Goal: Obtain resource: Obtain resource

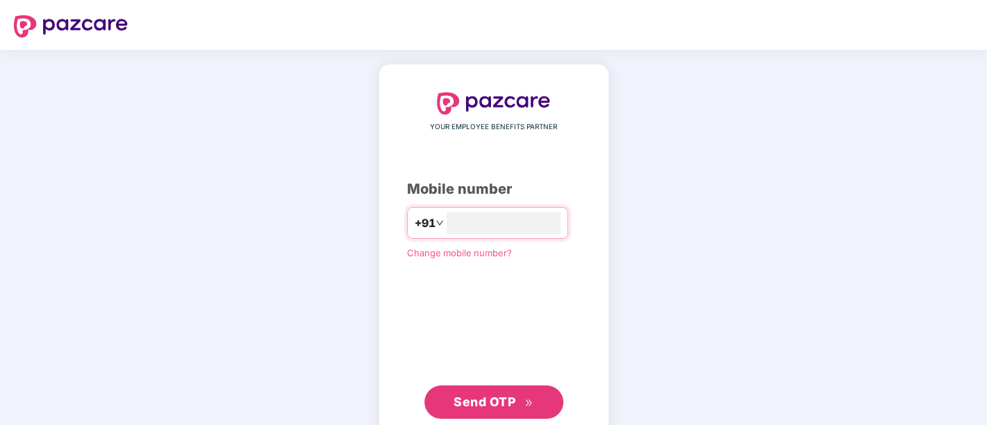
type input "**********"
click at [481, 397] on span "Send OTP" at bounding box center [485, 402] width 62 height 15
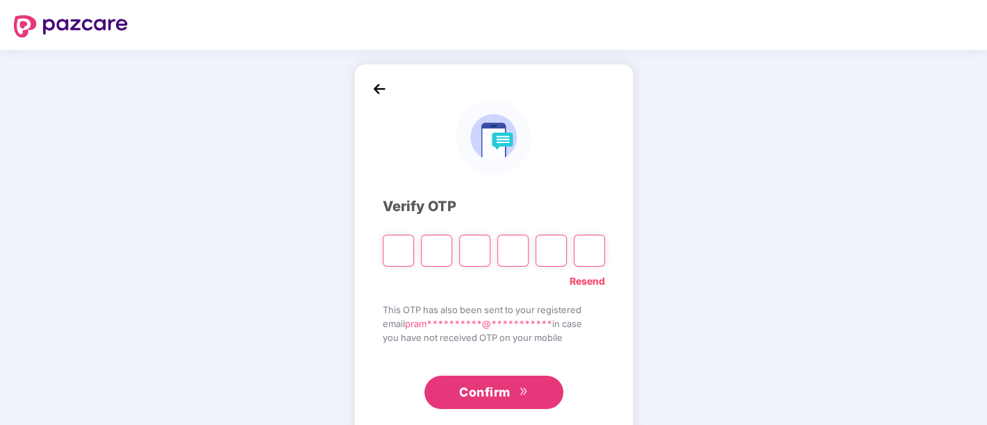
paste input "*"
type input "*"
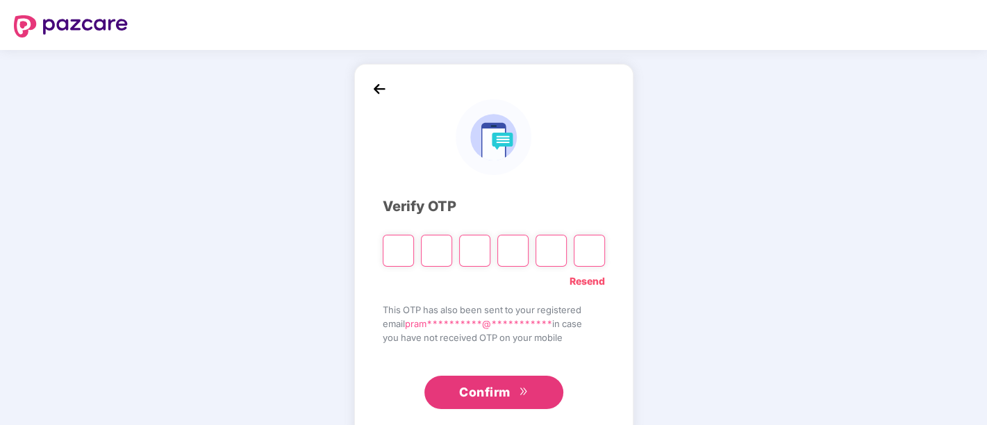
type input "*"
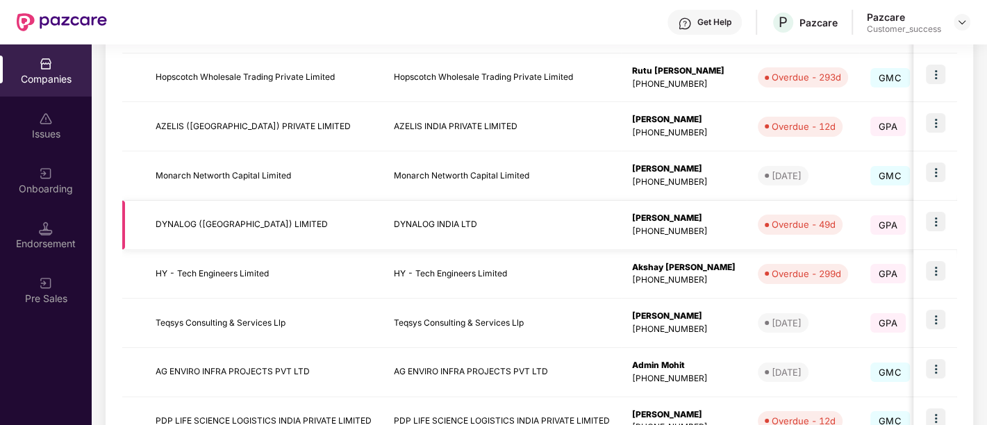
scroll to position [451, 0]
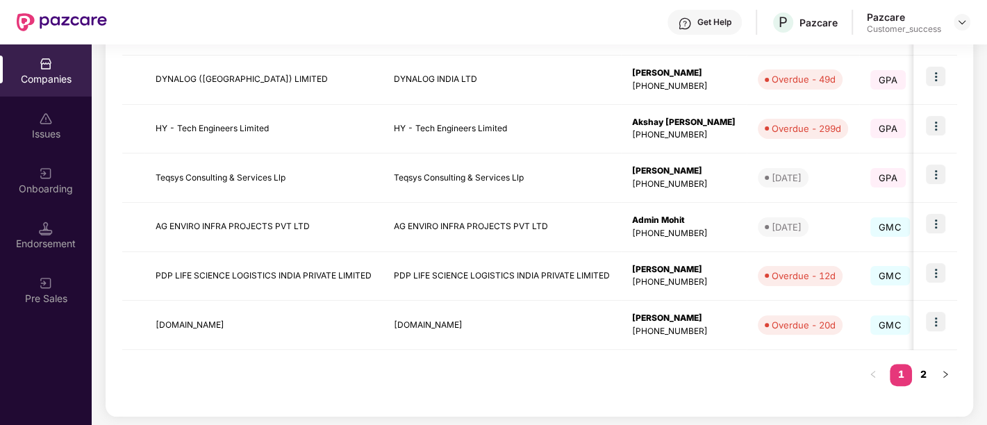
click at [921, 368] on link "2" at bounding box center [923, 374] width 22 height 21
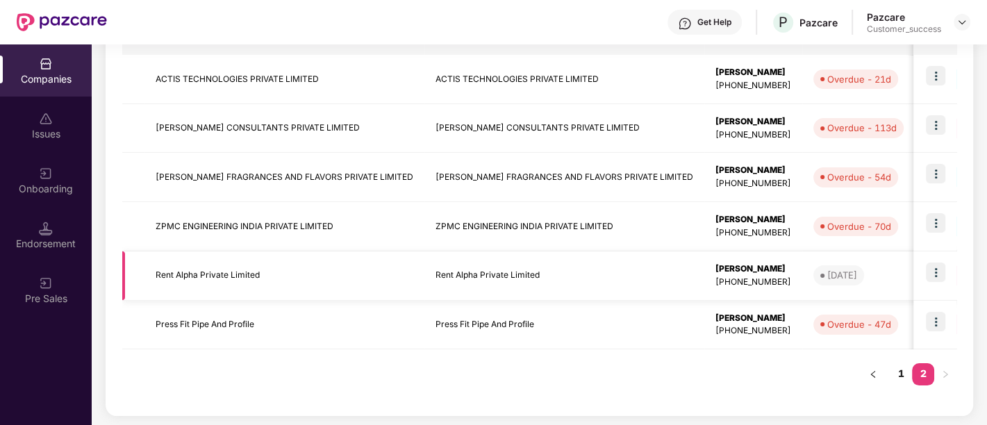
scroll to position [239, 0]
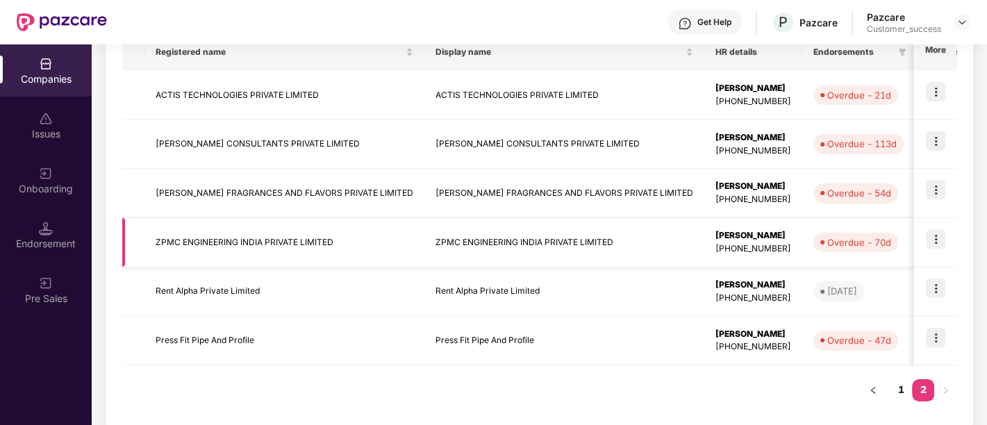
click at [927, 243] on img at bounding box center [935, 238] width 19 height 19
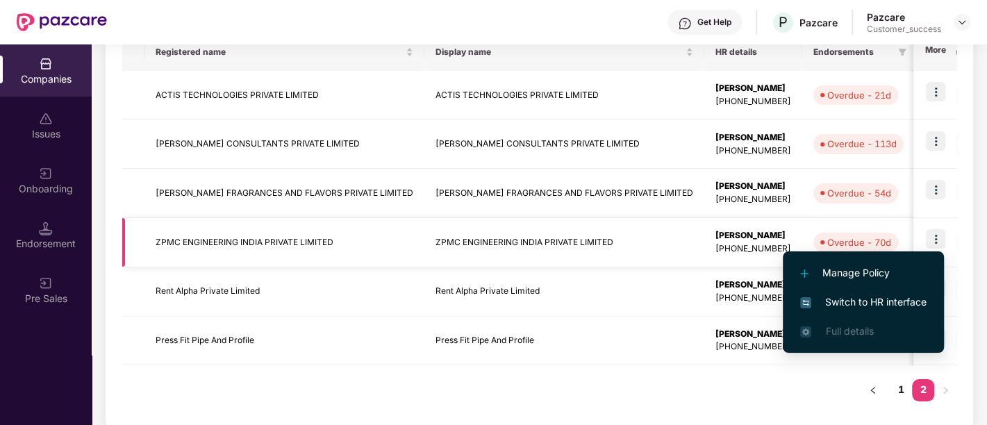
click at [585, 238] on td "ZPMC ENGINEERING INDIA PRIVATE LIMITED" at bounding box center [565, 242] width 280 height 49
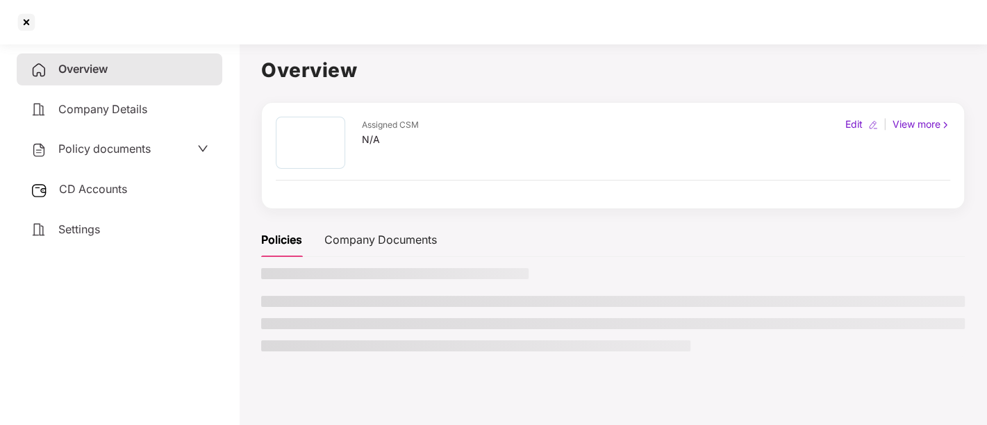
click at [585, 238] on div "Policies Company Documents" at bounding box center [613, 240] width 704 height 34
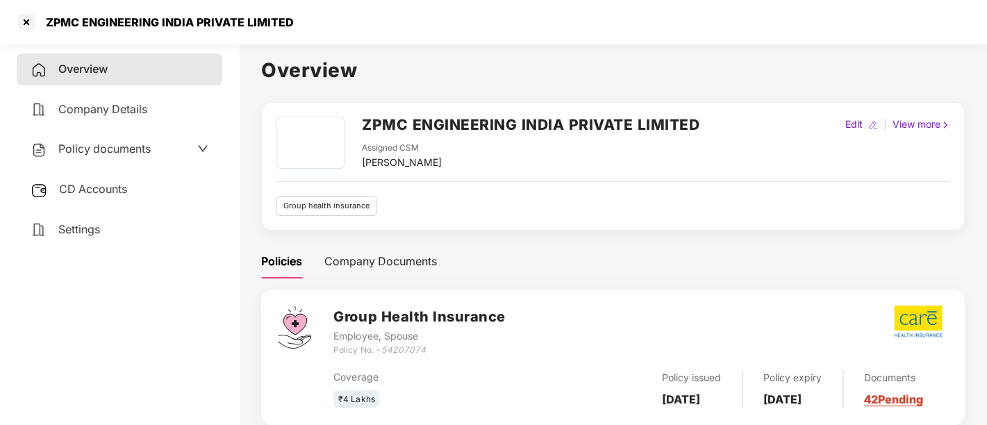
click at [142, 149] on span "Policy documents" at bounding box center [104, 149] width 92 height 14
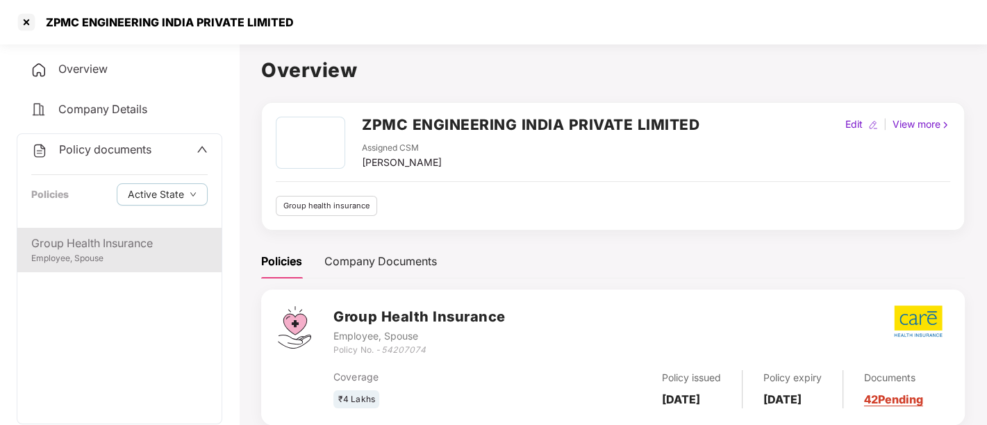
click at [125, 233] on div "Group Health Insurance Employee, Spouse" at bounding box center [119, 250] width 204 height 44
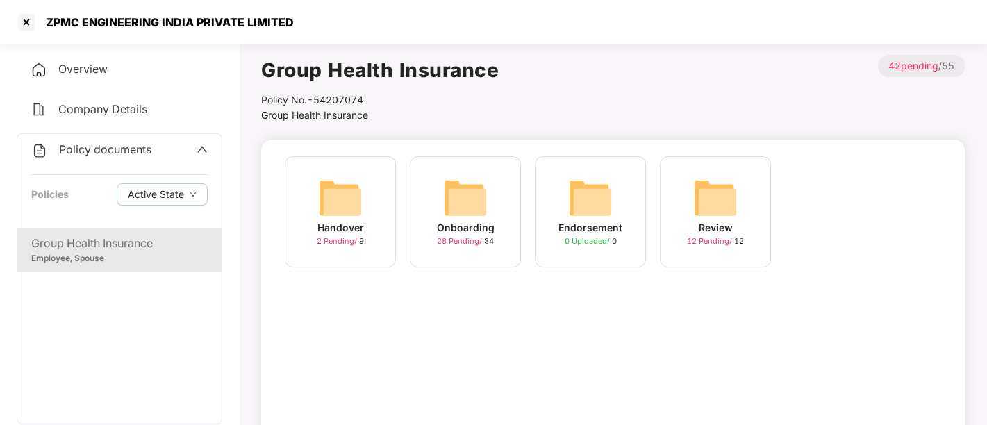
click at [463, 217] on img at bounding box center [465, 198] width 44 height 44
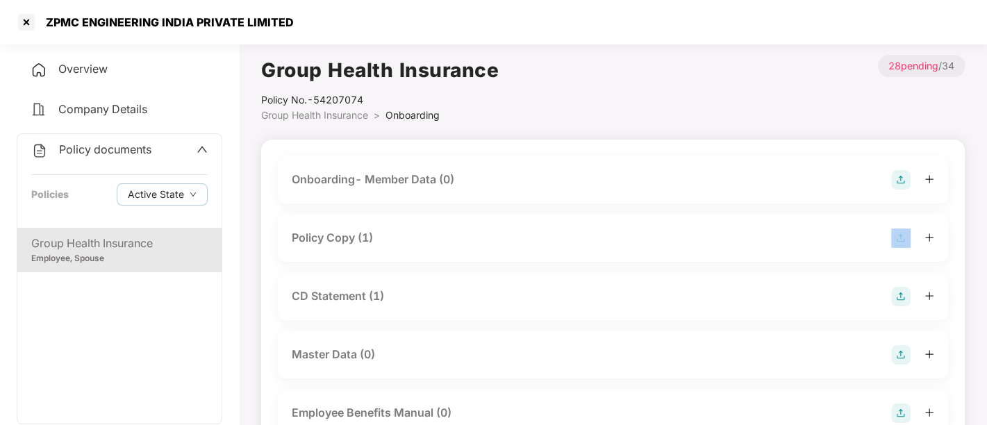
click at [463, 217] on div "Policy Copy (1)" at bounding box center [613, 238] width 670 height 47
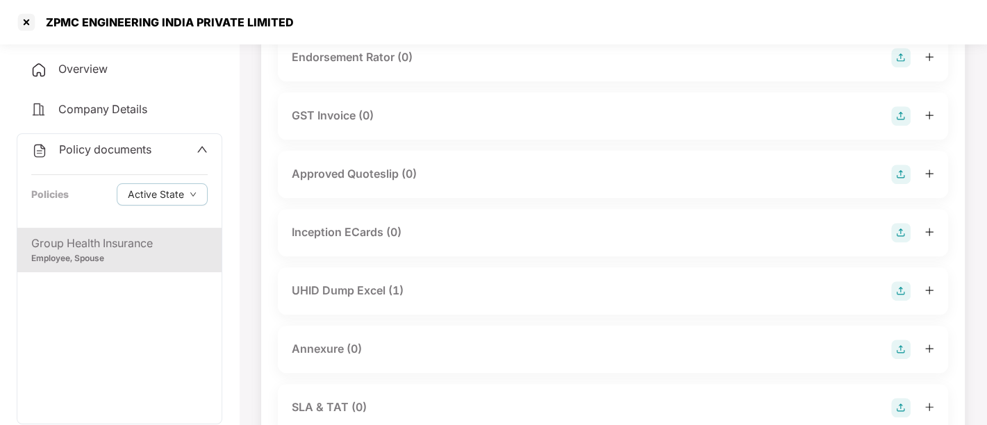
scroll to position [473, 0]
click at [388, 304] on div "UHID Dump Excel (1)" at bounding box center [613, 290] width 670 height 47
click at [371, 297] on div "UHID Dump Excel (1)" at bounding box center [348, 289] width 112 height 17
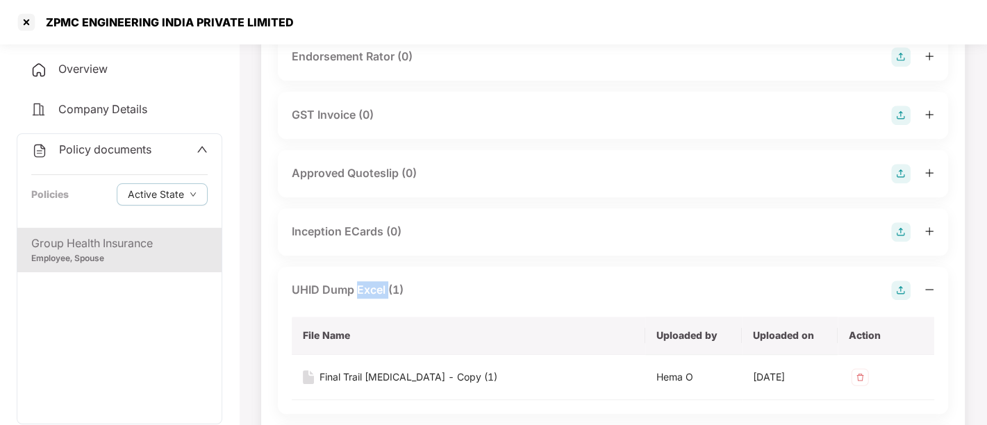
click at [371, 297] on div "UHID Dump Excel (1)" at bounding box center [348, 289] width 112 height 17
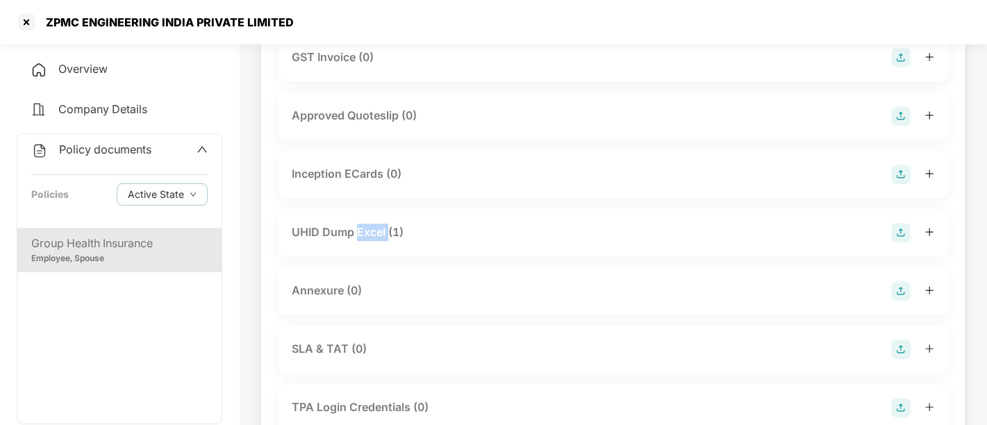
scroll to position [525, 0]
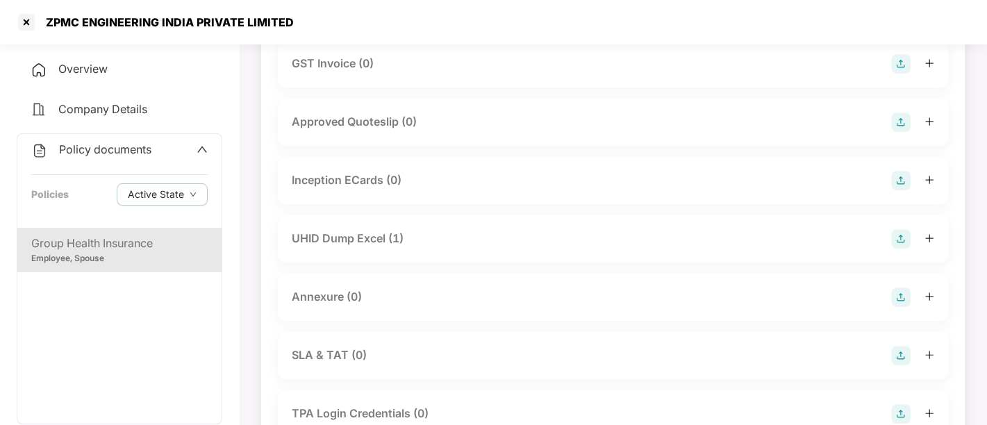
click at [342, 239] on div "UHID Dump Excel (1)" at bounding box center [348, 238] width 112 height 17
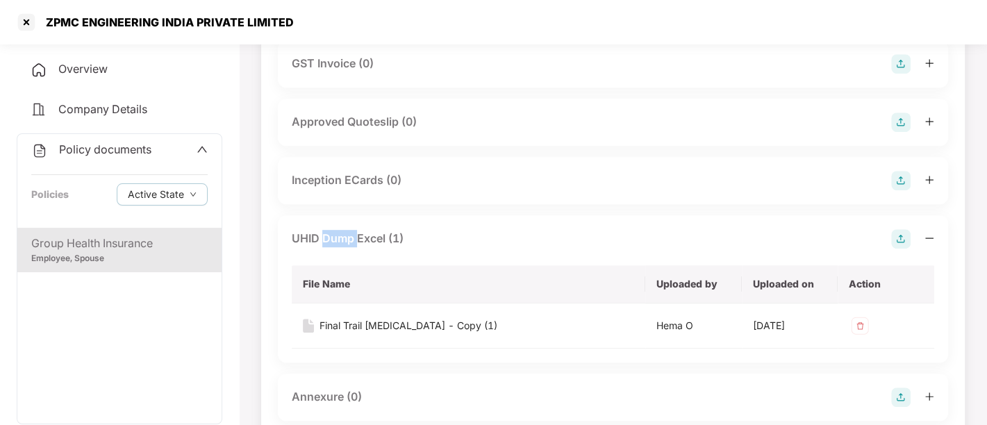
click at [342, 239] on div "UHID Dump Excel (1)" at bounding box center [348, 238] width 112 height 17
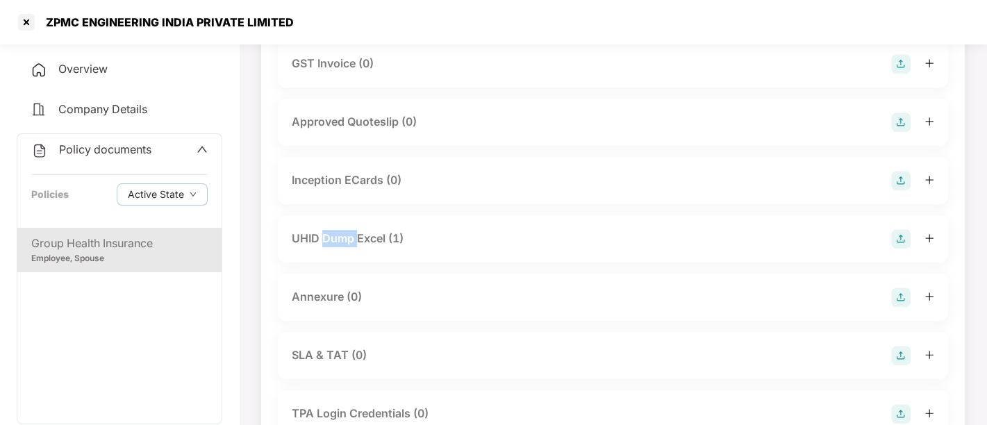
click at [342, 239] on div "UHID Dump Excel (1)" at bounding box center [348, 238] width 112 height 17
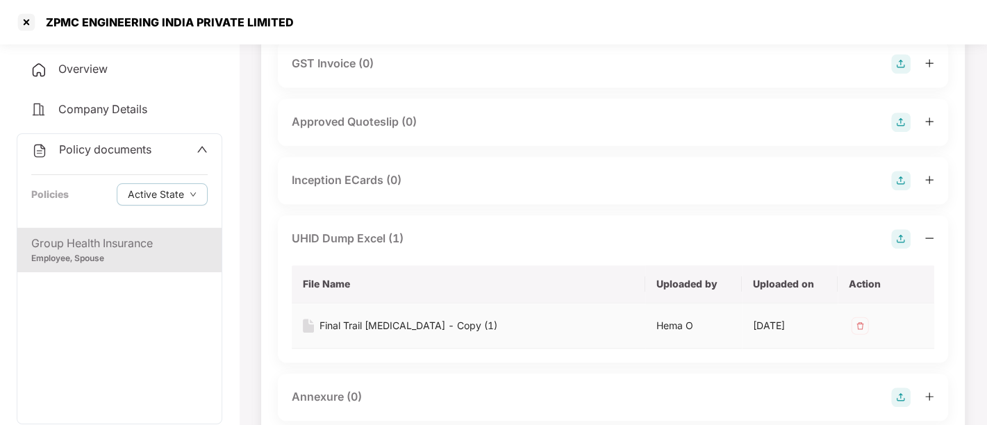
scroll to position [561, 0]
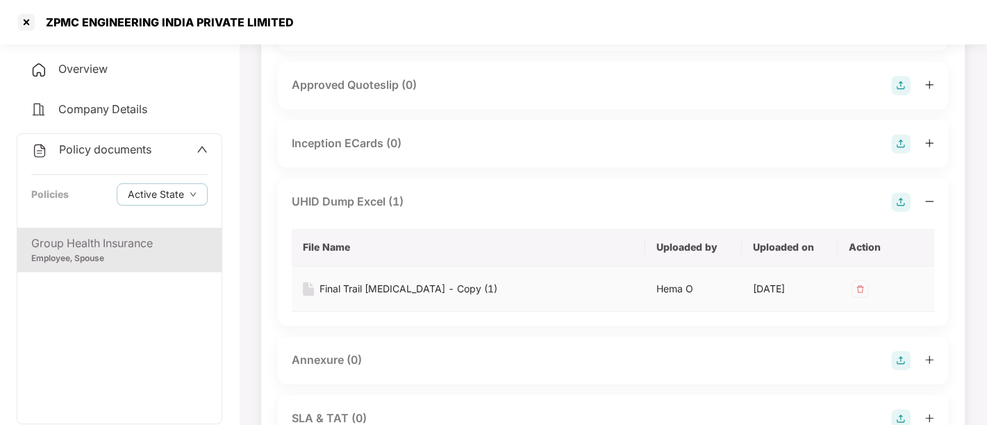
click at [410, 286] on div "Final Trail [MEDICAL_DATA] - Copy (1)" at bounding box center [409, 288] width 178 height 15
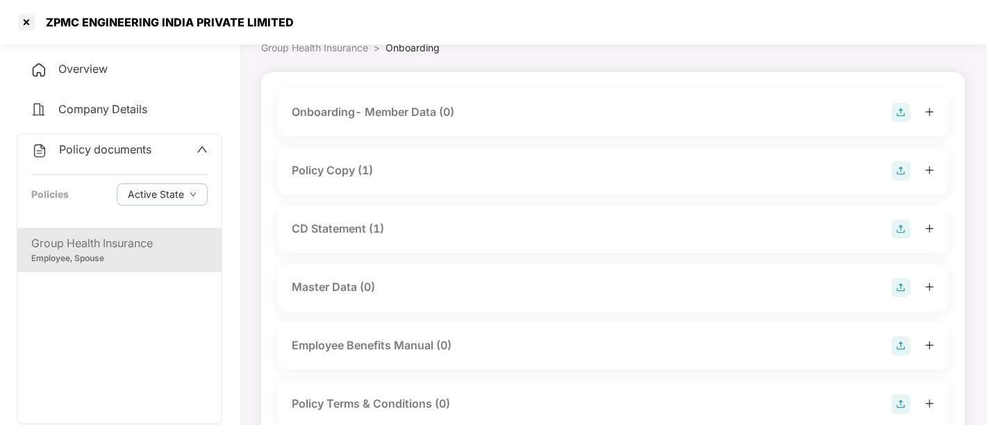
scroll to position [0, 0]
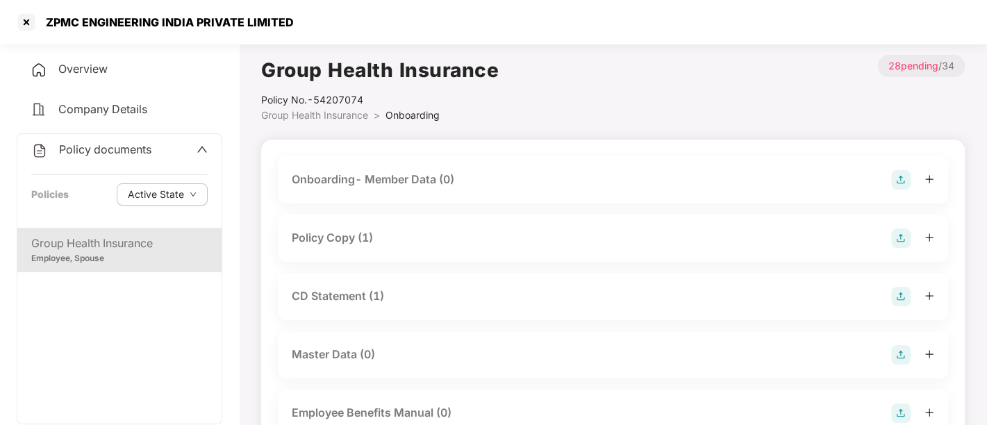
click at [354, 239] on div "Policy Copy (1)" at bounding box center [332, 237] width 81 height 17
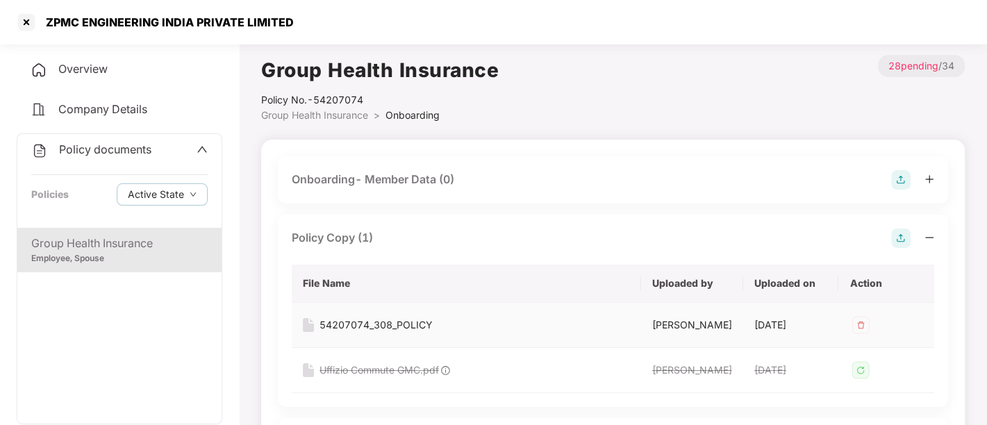
click at [422, 322] on div "54207074_308_POLICY" at bounding box center [376, 325] width 113 height 15
click at [213, 27] on div "ZPMC ENGINEERING INDIA PRIVATE LIMITED" at bounding box center [166, 22] width 256 height 14
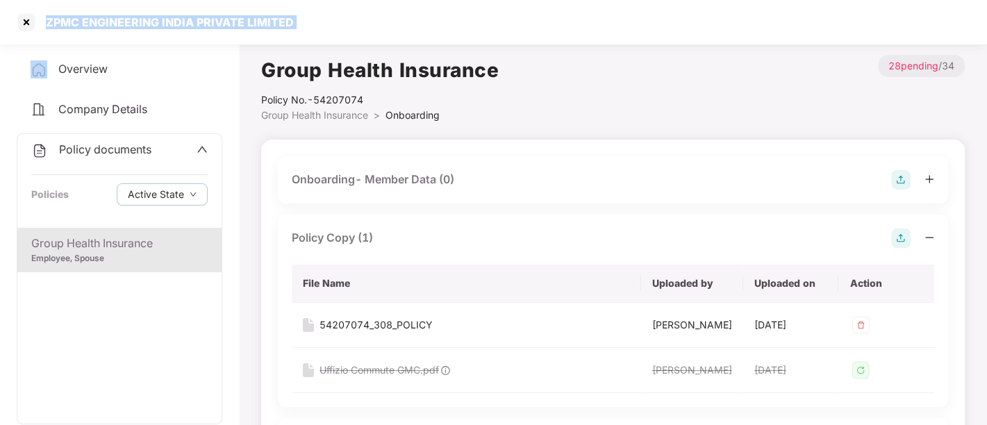
copy div "ZPMC ENGINEERING INDIA PRIVATE LIMITED"
click at [33, 22] on div at bounding box center [26, 22] width 22 height 22
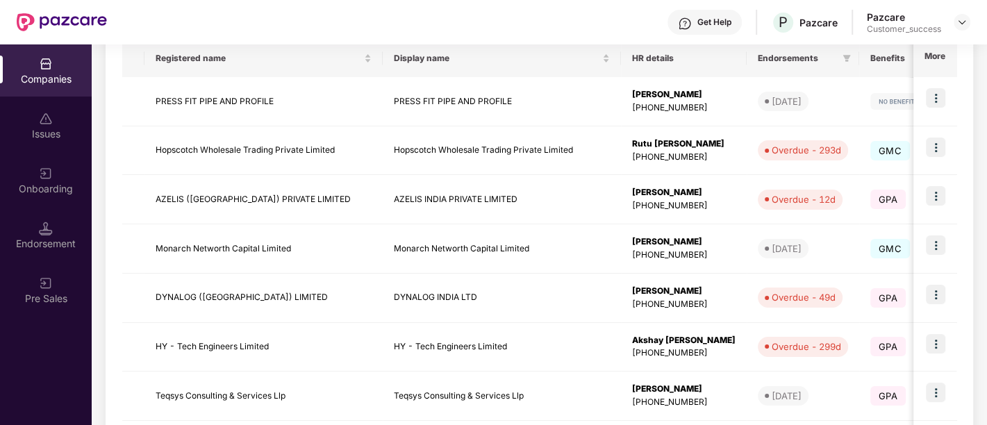
scroll to position [272, 0]
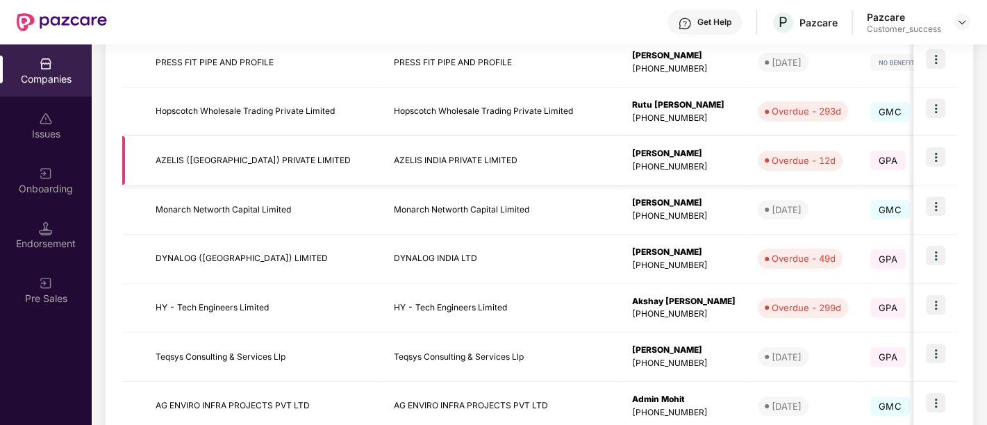
click at [935, 151] on img at bounding box center [935, 156] width 19 height 19
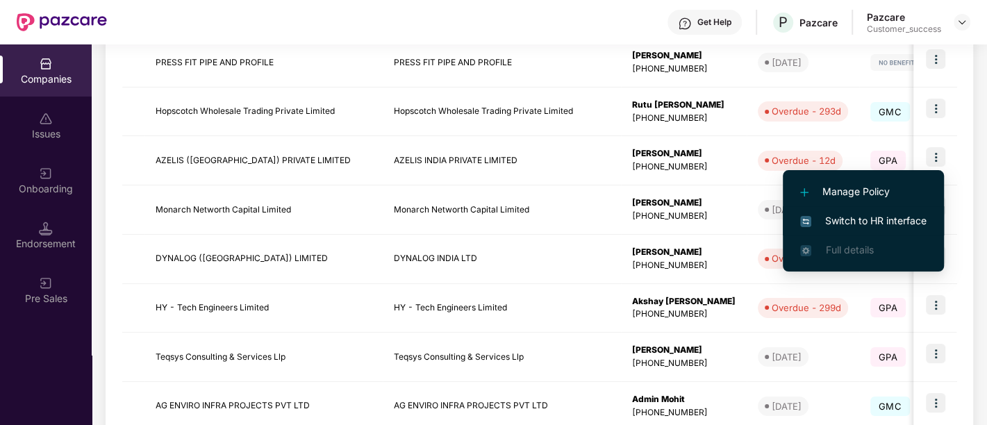
click at [875, 219] on span "Switch to HR interface" at bounding box center [863, 220] width 126 height 15
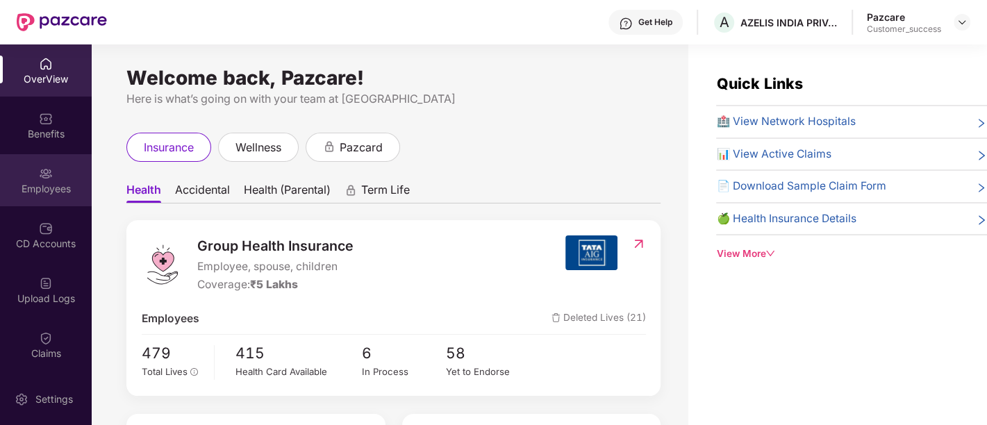
click at [39, 167] on img at bounding box center [46, 174] width 14 height 14
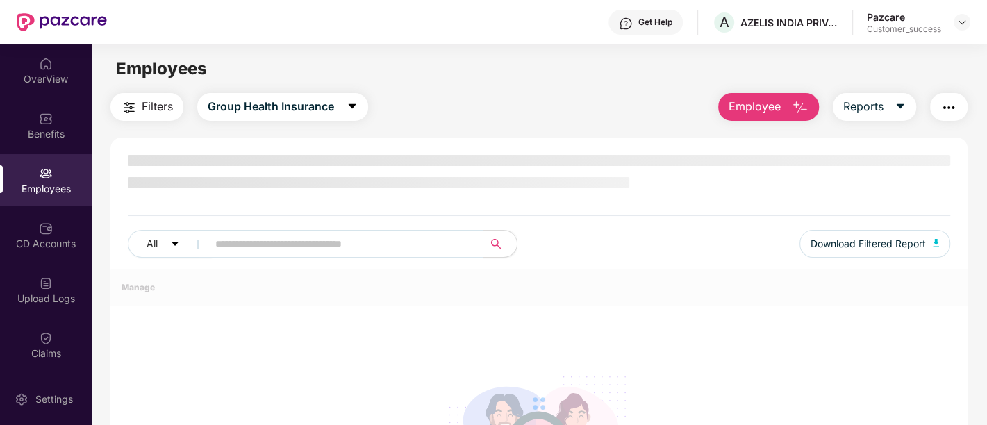
click at [39, 167] on img at bounding box center [46, 174] width 14 height 14
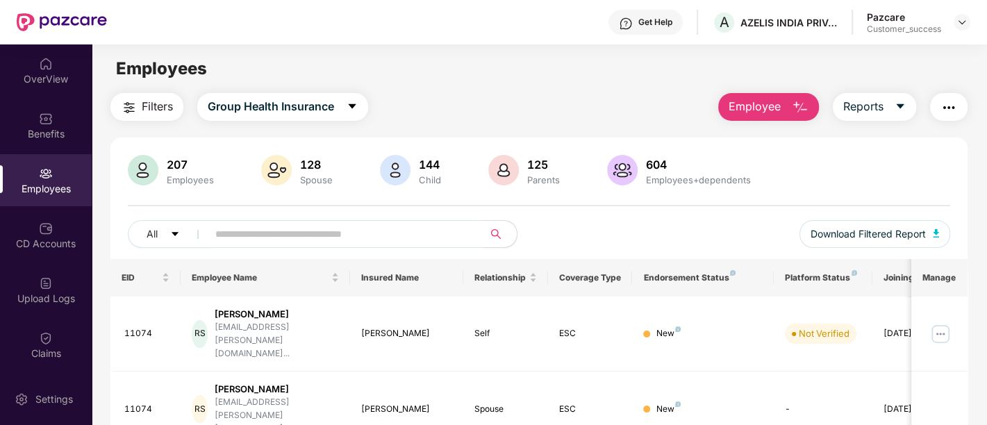
click at [380, 238] on input "text" at bounding box center [339, 234] width 249 height 21
